Goal: Task Accomplishment & Management: Manage account settings

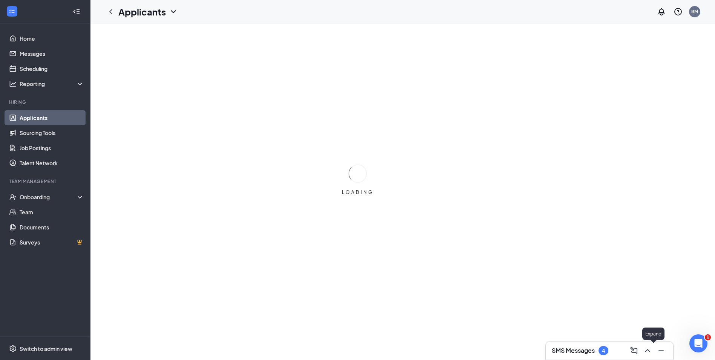
click at [654, 350] on div at bounding box center [661, 350] width 14 height 12
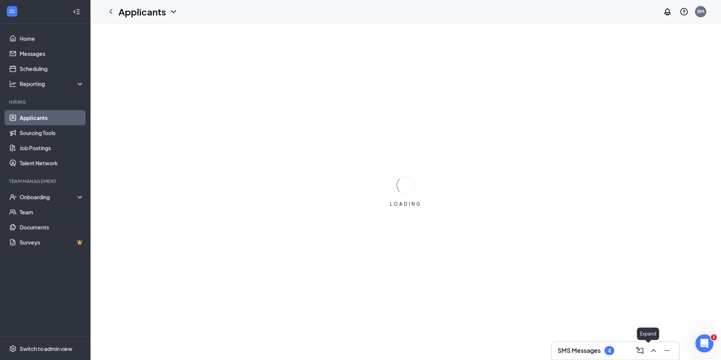
click at [649, 349] on icon "ChevronUp" at bounding box center [653, 350] width 9 height 9
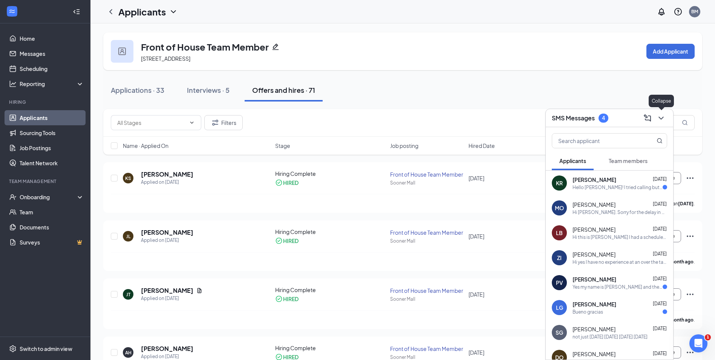
click at [662, 118] on icon "ChevronDown" at bounding box center [661, 117] width 5 height 3
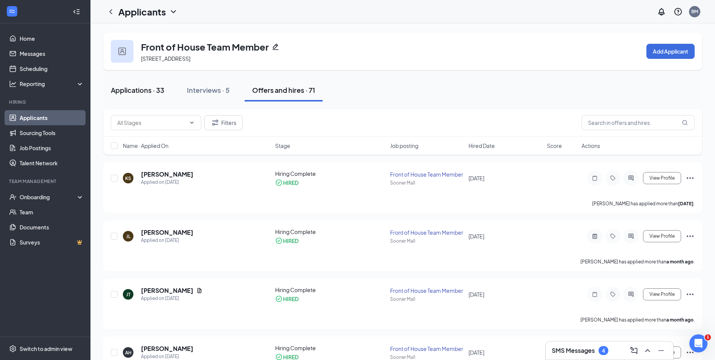
click at [158, 89] on div "Applications · 33" at bounding box center [138, 89] width 54 height 9
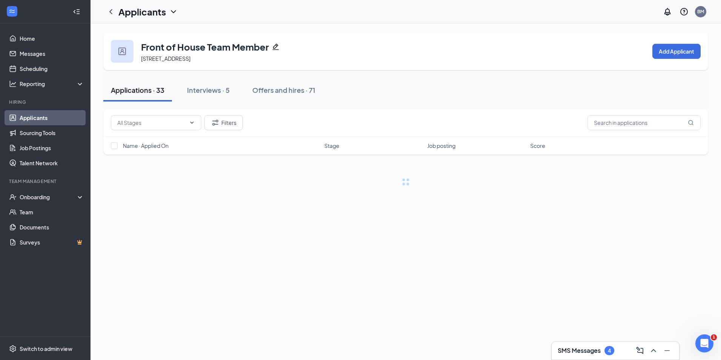
click at [64, 120] on link "Applicants" at bounding box center [52, 117] width 64 height 15
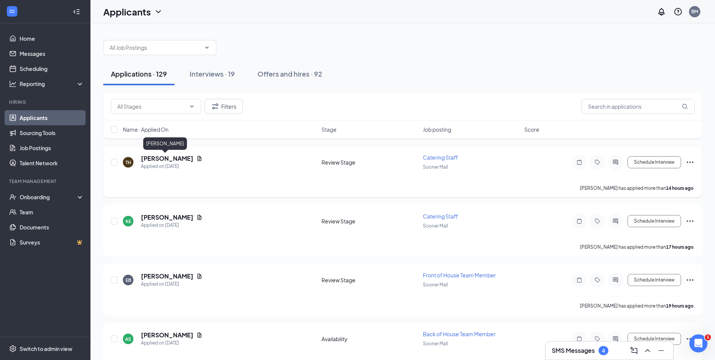
click at [170, 158] on h5 "[PERSON_NAME]" at bounding box center [167, 158] width 52 height 8
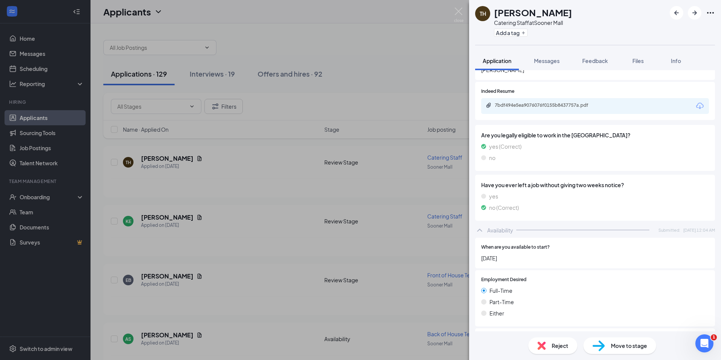
scroll to position [322, 0]
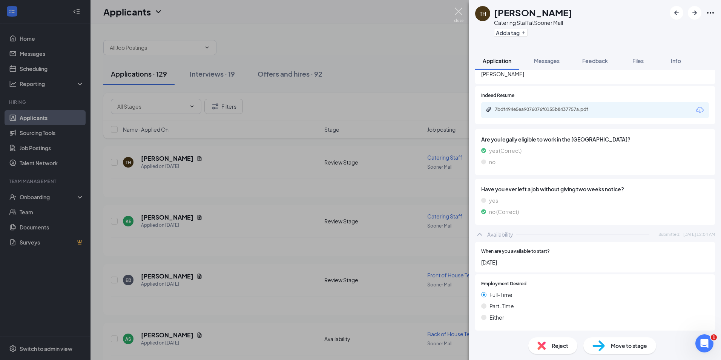
click at [458, 10] on img at bounding box center [458, 15] width 9 height 15
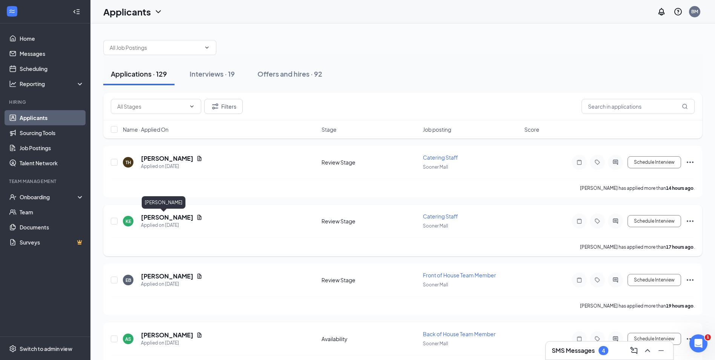
click at [153, 216] on h5 "[PERSON_NAME]" at bounding box center [167, 217] width 52 height 8
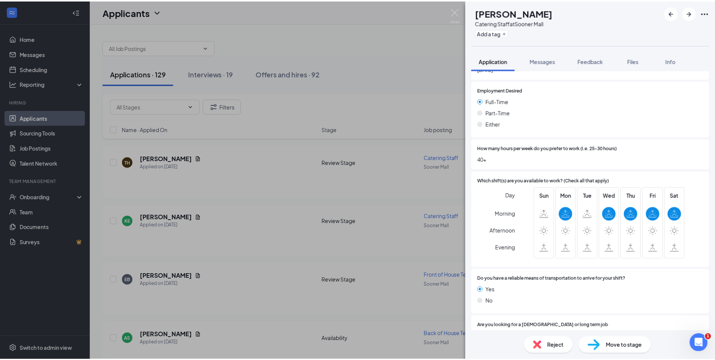
scroll to position [494, 0]
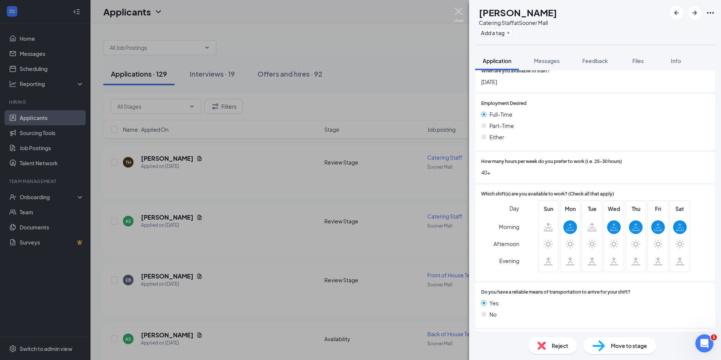
click at [457, 11] on img at bounding box center [458, 15] width 9 height 15
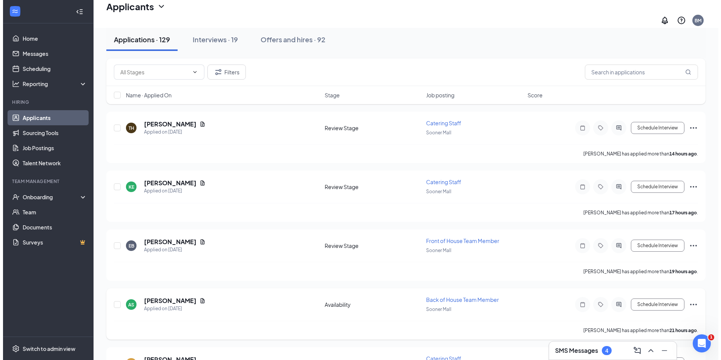
scroll to position [75, 0]
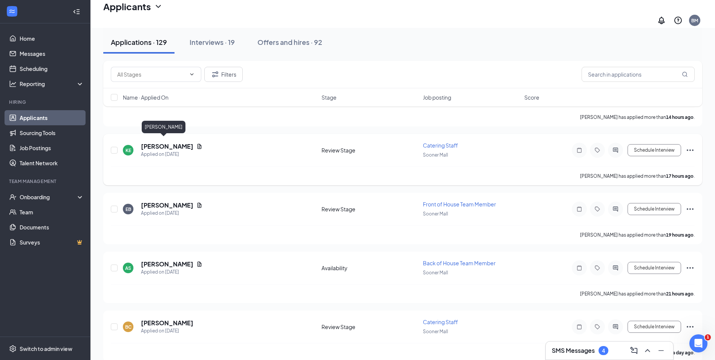
click at [158, 142] on h5 "[PERSON_NAME]" at bounding box center [167, 146] width 52 height 8
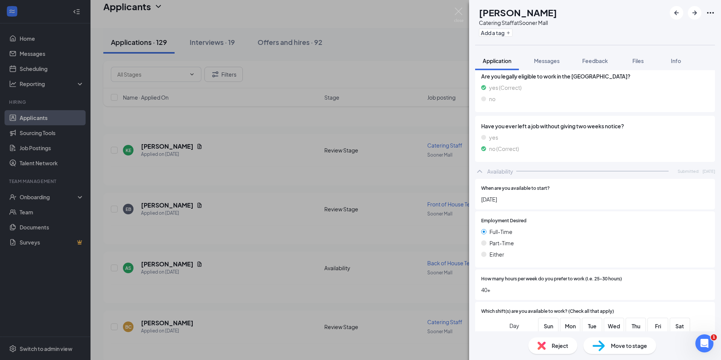
scroll to position [151, 0]
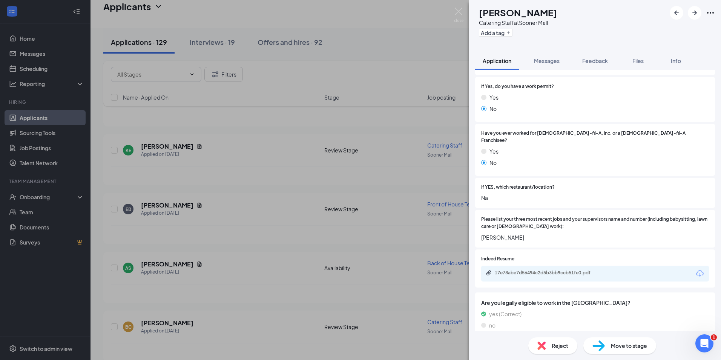
click at [521, 270] on div "17e78abe7d56494c2d5b3bb9ccb51fe0.pdf" at bounding box center [548, 273] width 106 height 6
